Goal: Task Accomplishment & Management: Manage account settings

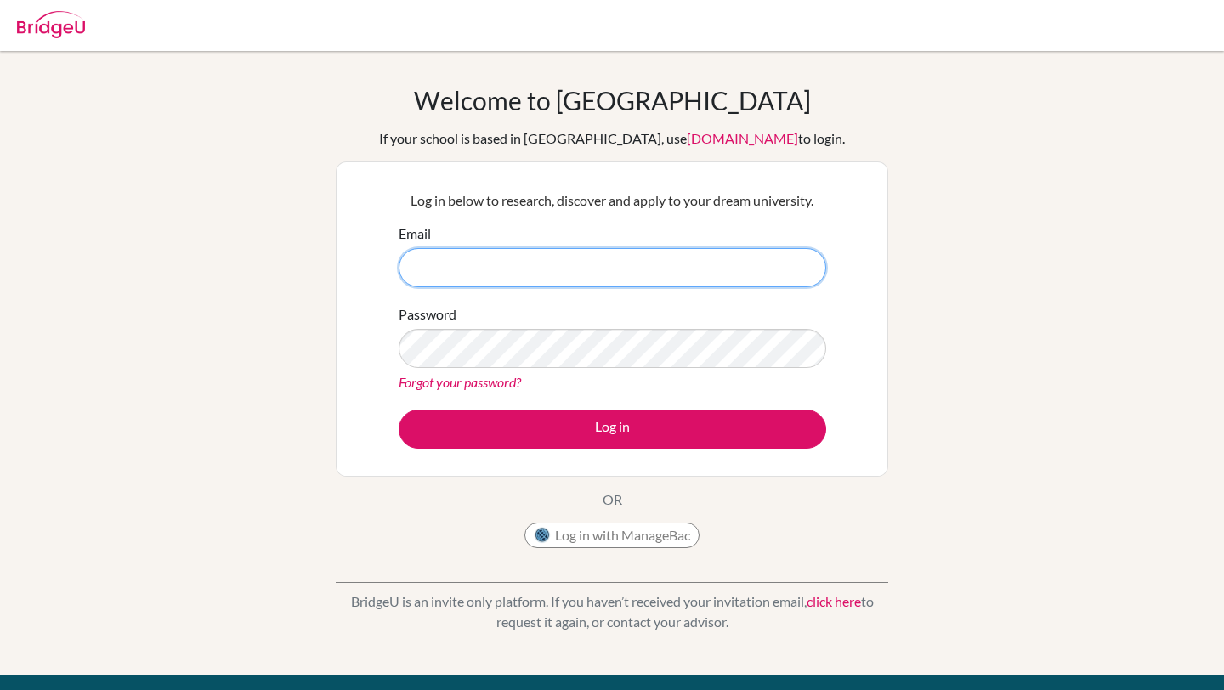
click at [659, 266] on input "Email" at bounding box center [613, 267] width 428 height 39
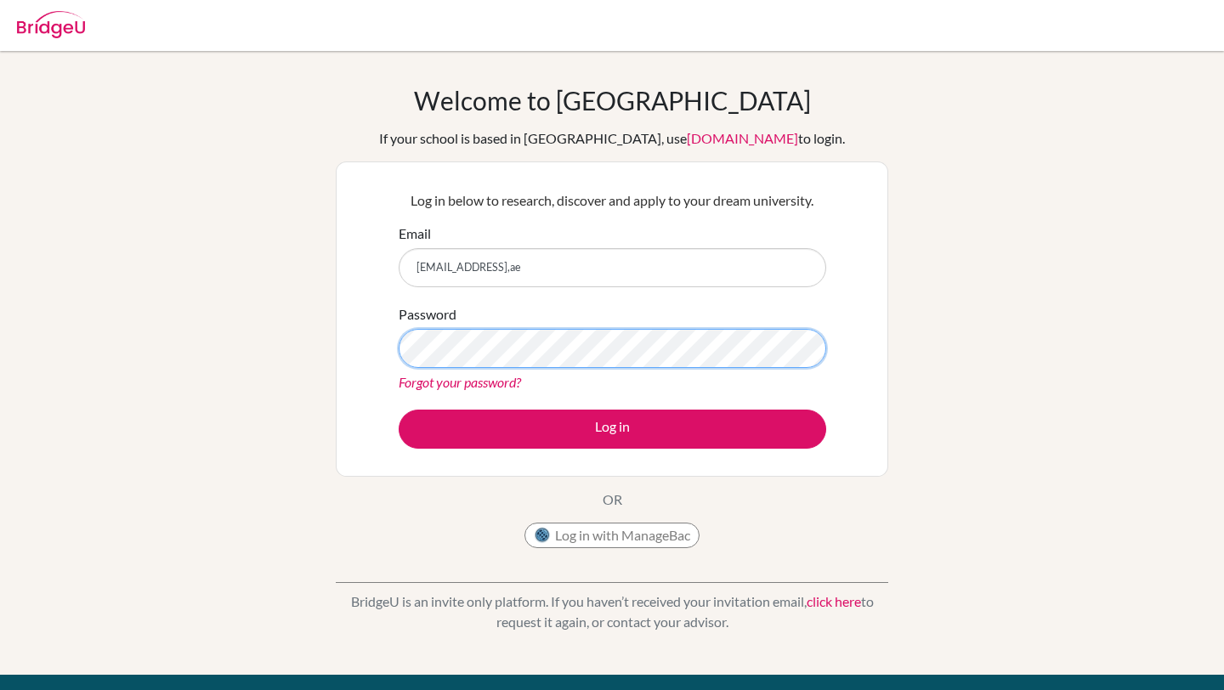
click at [399, 410] on button "Log in" at bounding box center [613, 429] width 428 height 39
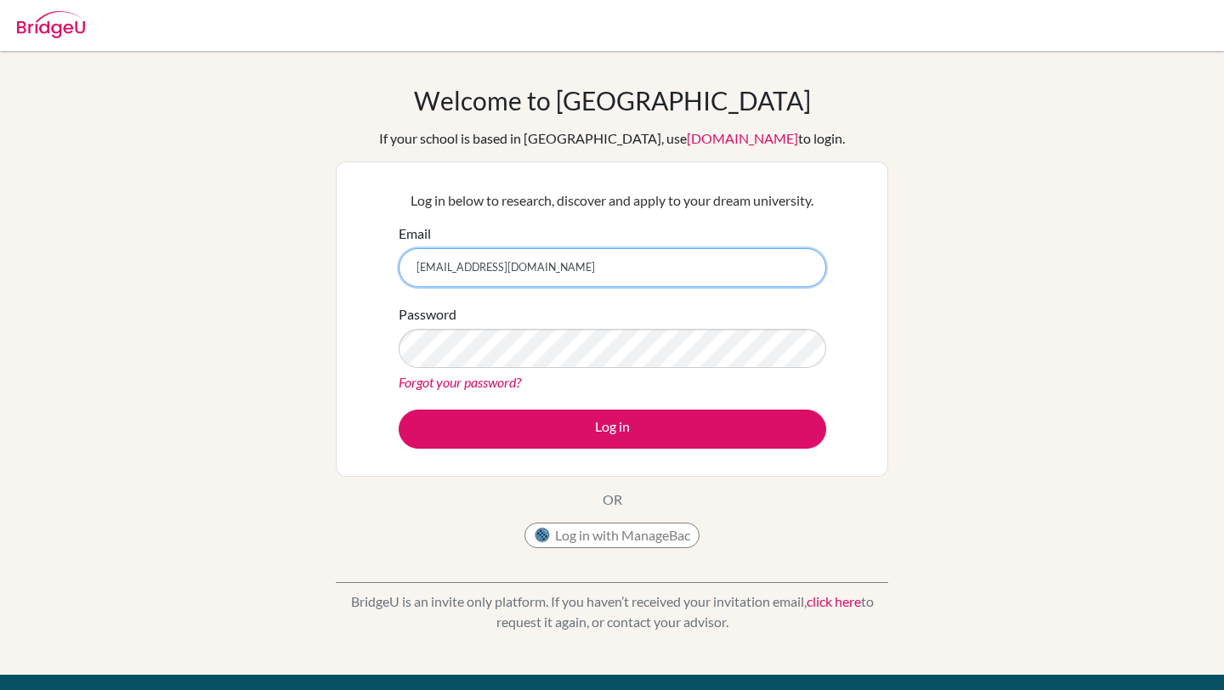
type input "[EMAIL_ADDRESS][DOMAIN_NAME]"
click at [399, 410] on button "Log in" at bounding box center [613, 429] width 428 height 39
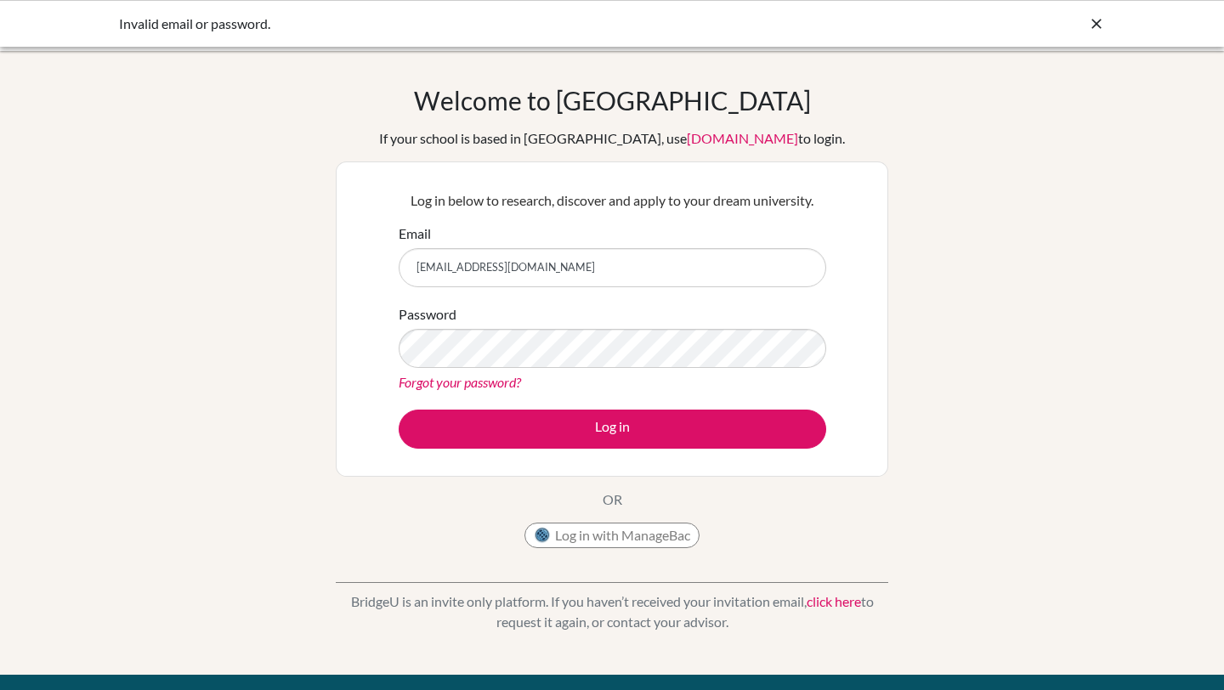
click at [552, 276] on input "[EMAIL_ADDRESS][DOMAIN_NAME]" at bounding box center [613, 267] width 428 height 39
click at [399, 410] on button "Log in" at bounding box center [613, 429] width 428 height 39
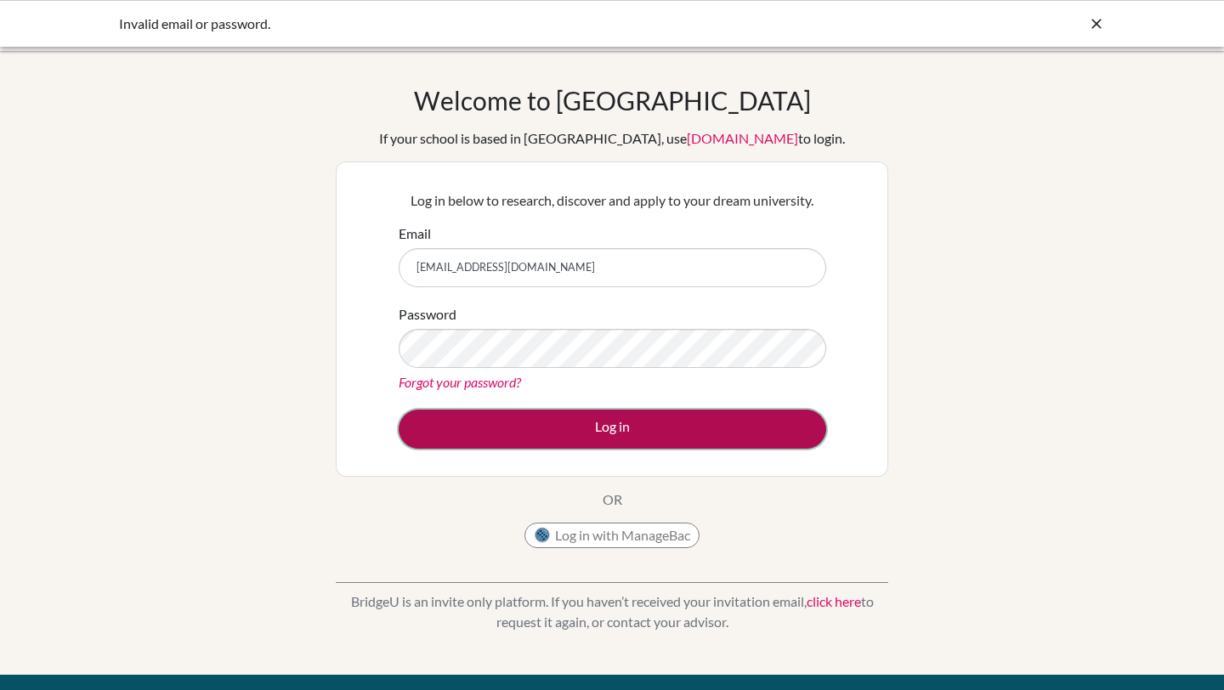
click at [519, 410] on button "Log in" at bounding box center [613, 429] width 428 height 39
